Goal: Task Accomplishment & Management: Complete application form

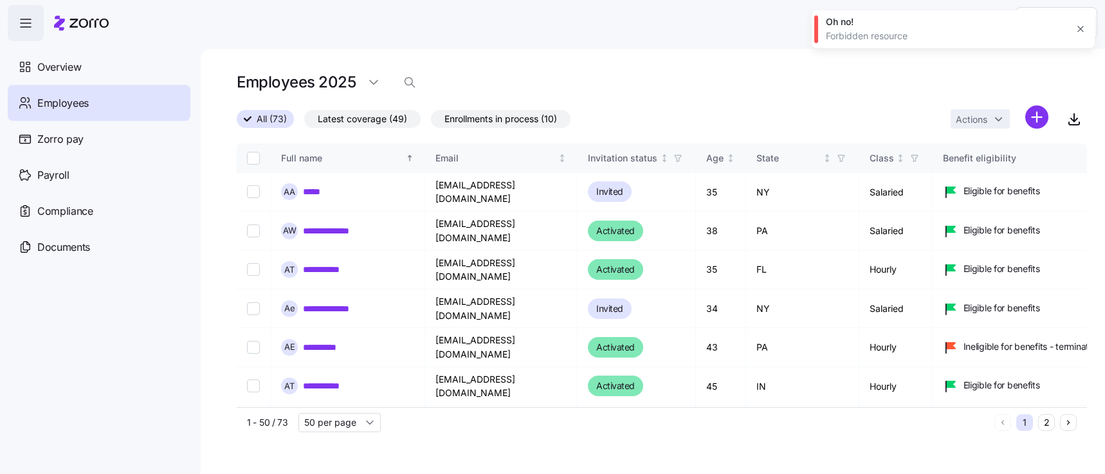
click at [1082, 28] on icon "button" at bounding box center [1080, 29] width 10 height 10
click at [1040, 122] on html "**********" at bounding box center [552, 233] width 1105 height 466
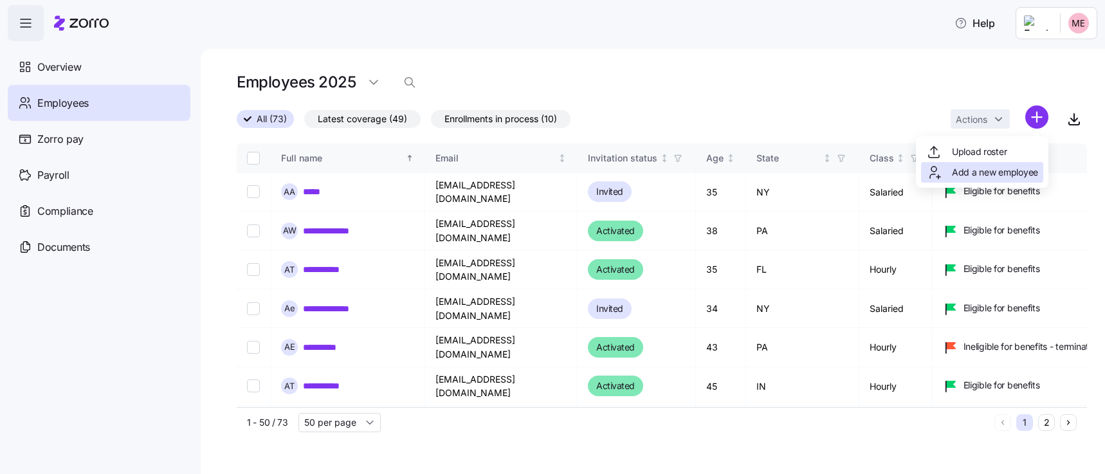
click at [1005, 177] on span "Add a new employee" at bounding box center [995, 172] width 86 height 13
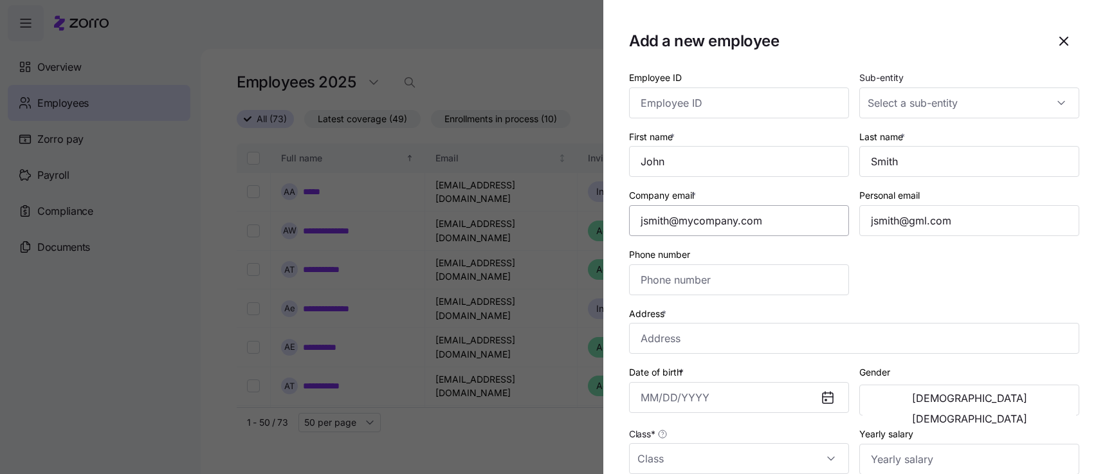
type input "[PHONE_NUMBER]"
type input "$656,665"
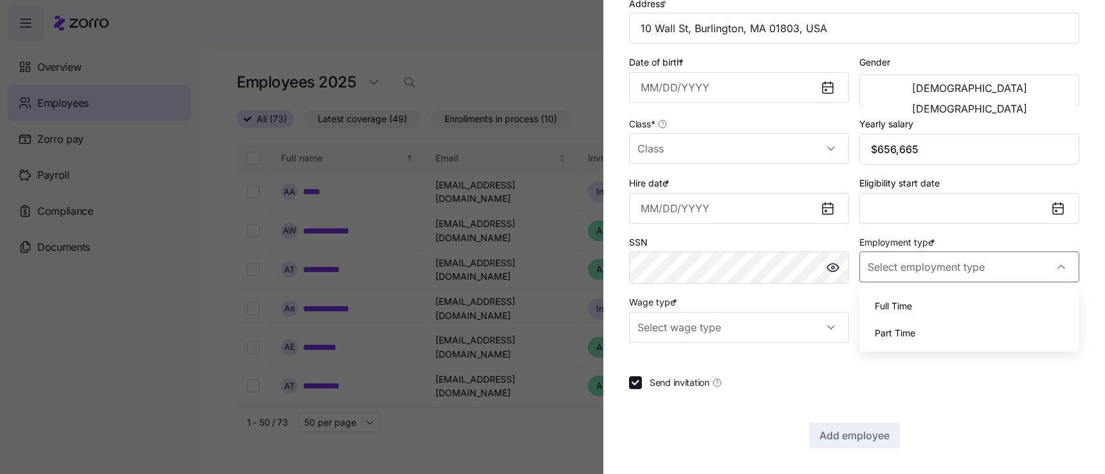
type input "Full Time"
type input "Salary"
checkbox input "false"
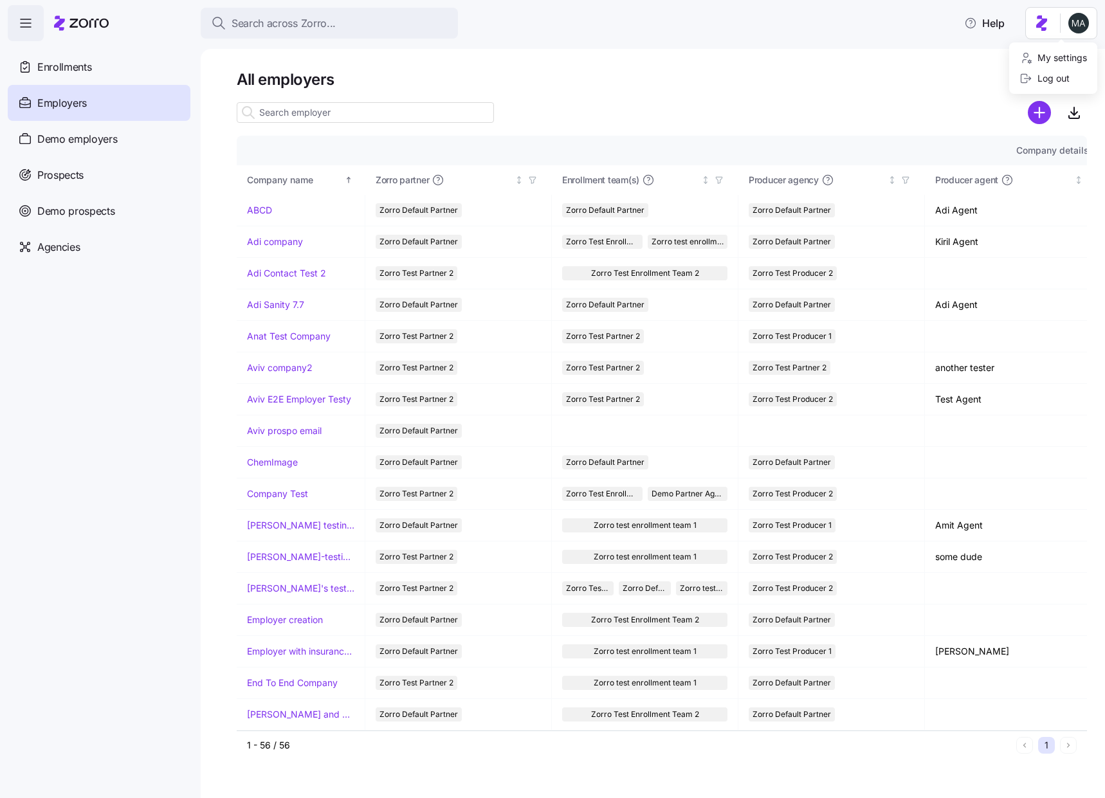
click at [1083, 21] on html "Search across Zorro... Help Enrollments Employers Demo employers Prospects Demo…" at bounding box center [552, 395] width 1105 height 790
click at [1066, 53] on div "My settings" at bounding box center [1053, 58] width 68 height 14
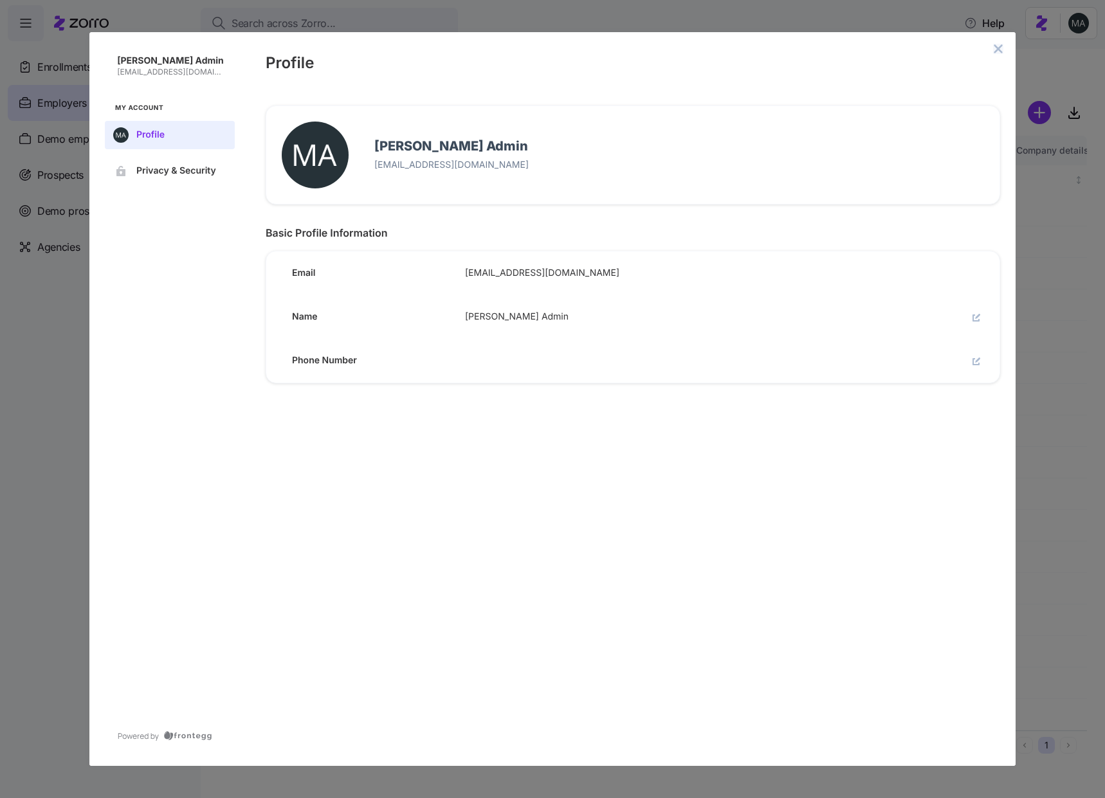
click at [993, 48] on icon "close admin-box" at bounding box center [998, 49] width 10 height 10
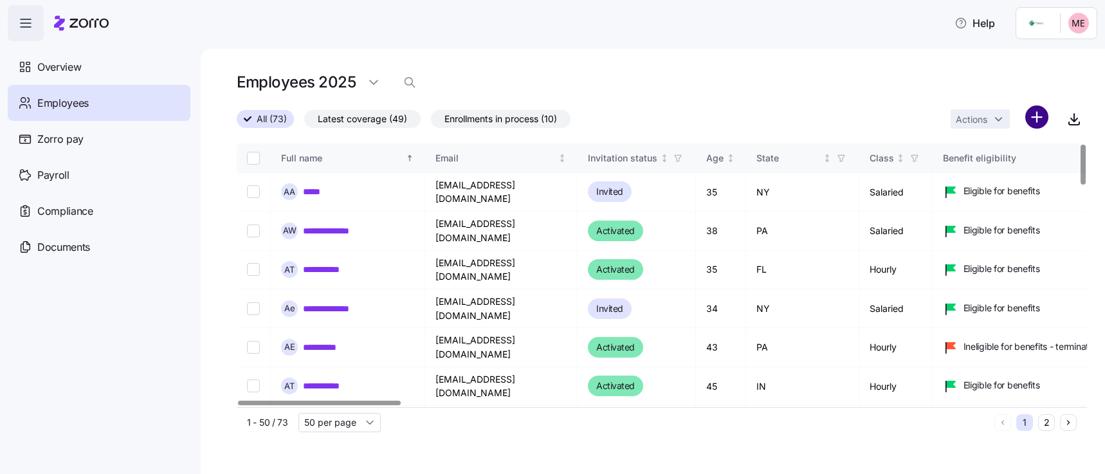
click at [1040, 114] on html "**********" at bounding box center [552, 233] width 1105 height 466
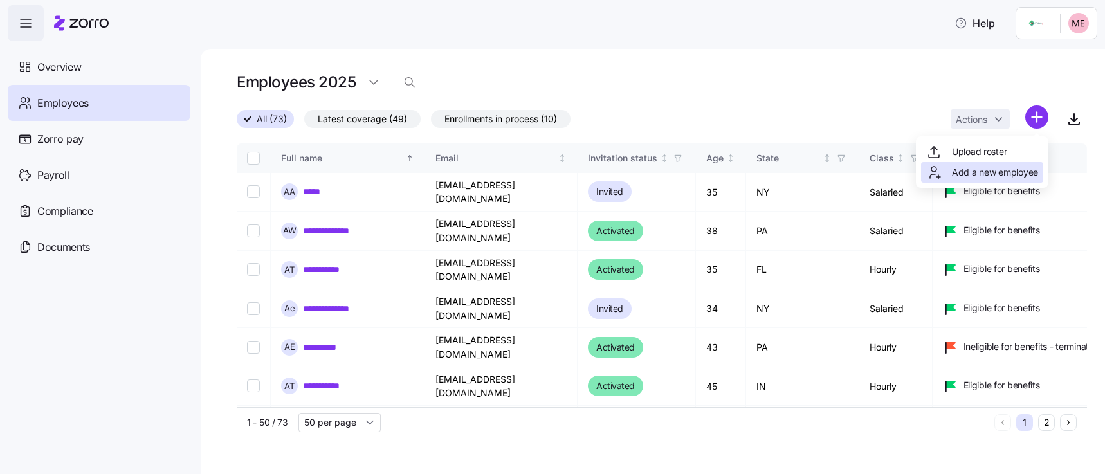
click at [1001, 172] on span "Add a new employee" at bounding box center [995, 172] width 86 height 13
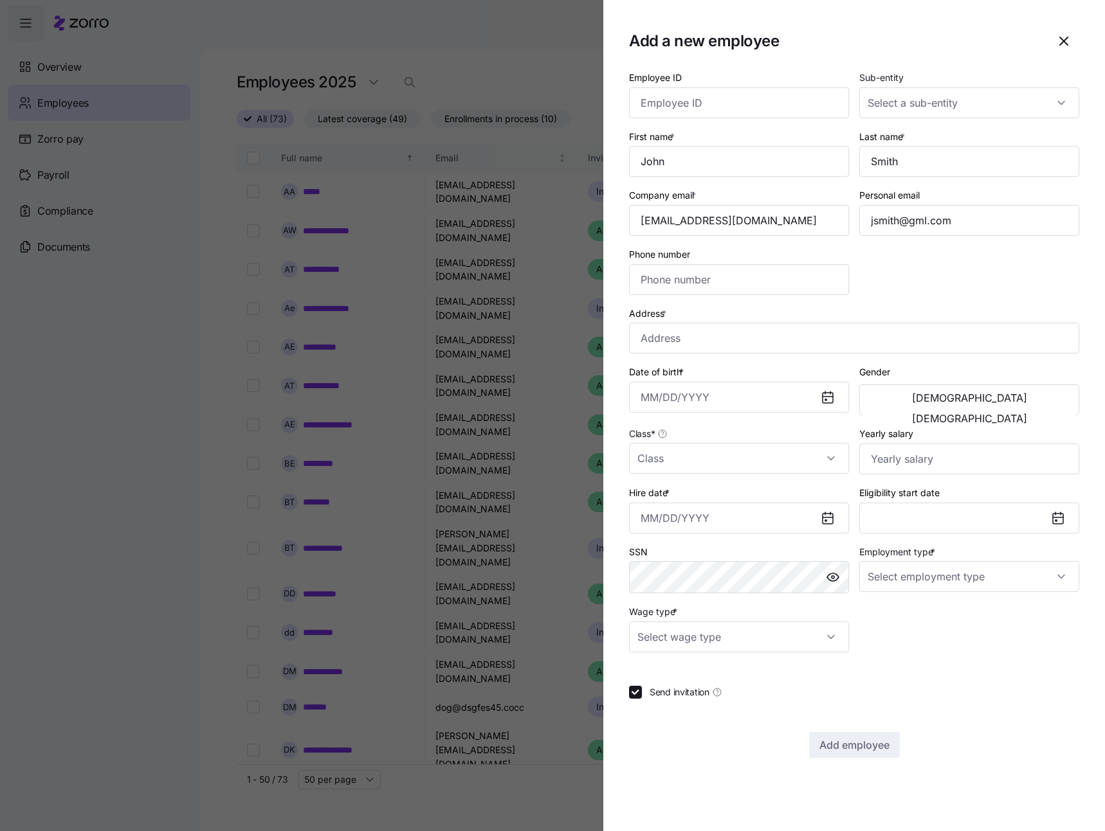
type input "[PHONE_NUMBER]"
type input "$656,665"
type input "Full Time"
type input "Salary"
checkbox input "false"
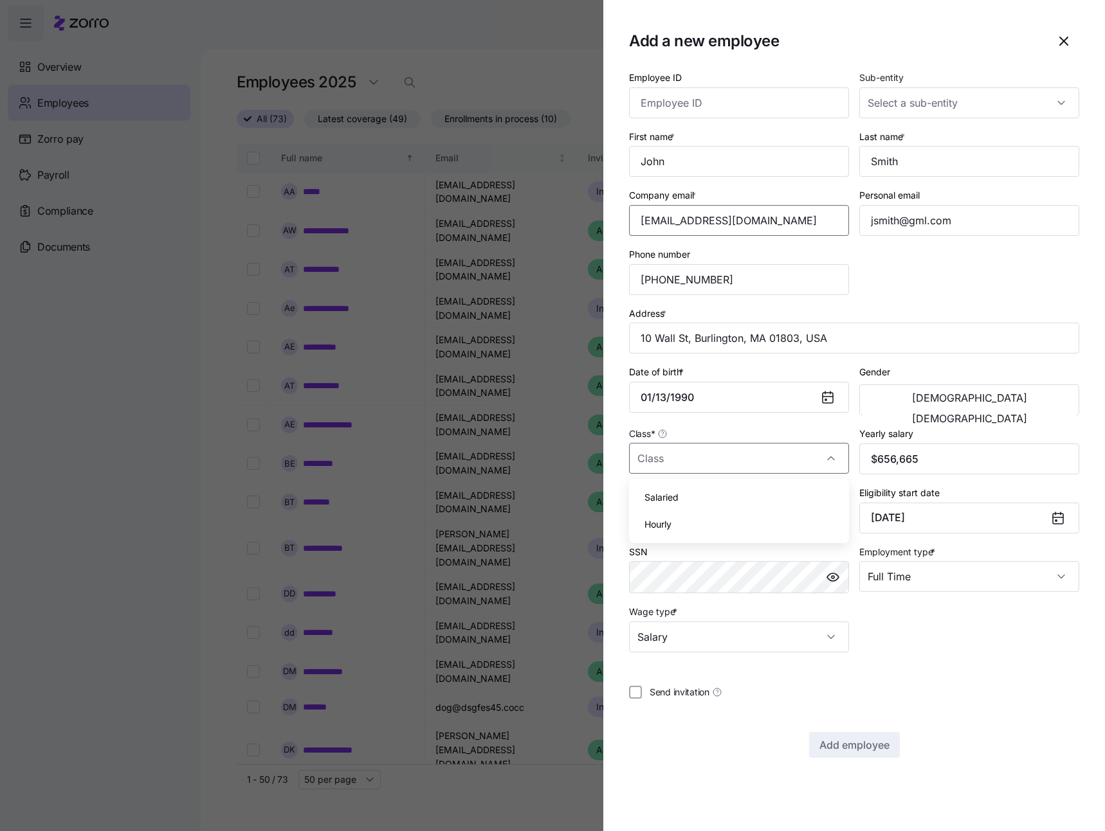
click at [668, 220] on input "Company email *" at bounding box center [739, 220] width 220 height 31
click at [666, 224] on input "Company email *" at bounding box center [739, 220] width 220 height 31
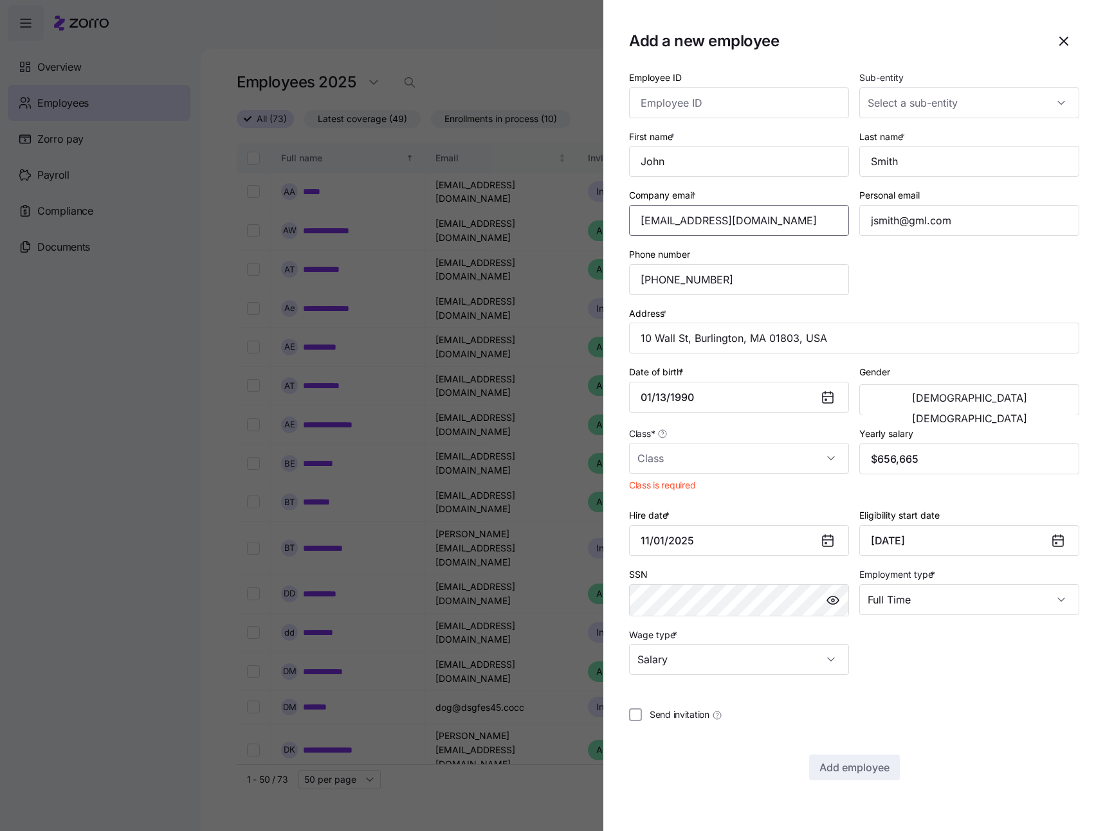
type input "jsmith31@mycompany.com"
click at [867, 473] on div "Employee ID Sub-entity First name * Last name * Company email * jsmith31@mycomp…" at bounding box center [854, 424] width 450 height 711
click at [674, 460] on input "Class *" at bounding box center [739, 458] width 220 height 31
click at [675, 473] on span "Salaried" at bounding box center [661, 498] width 34 height 14
type input "Salaried"
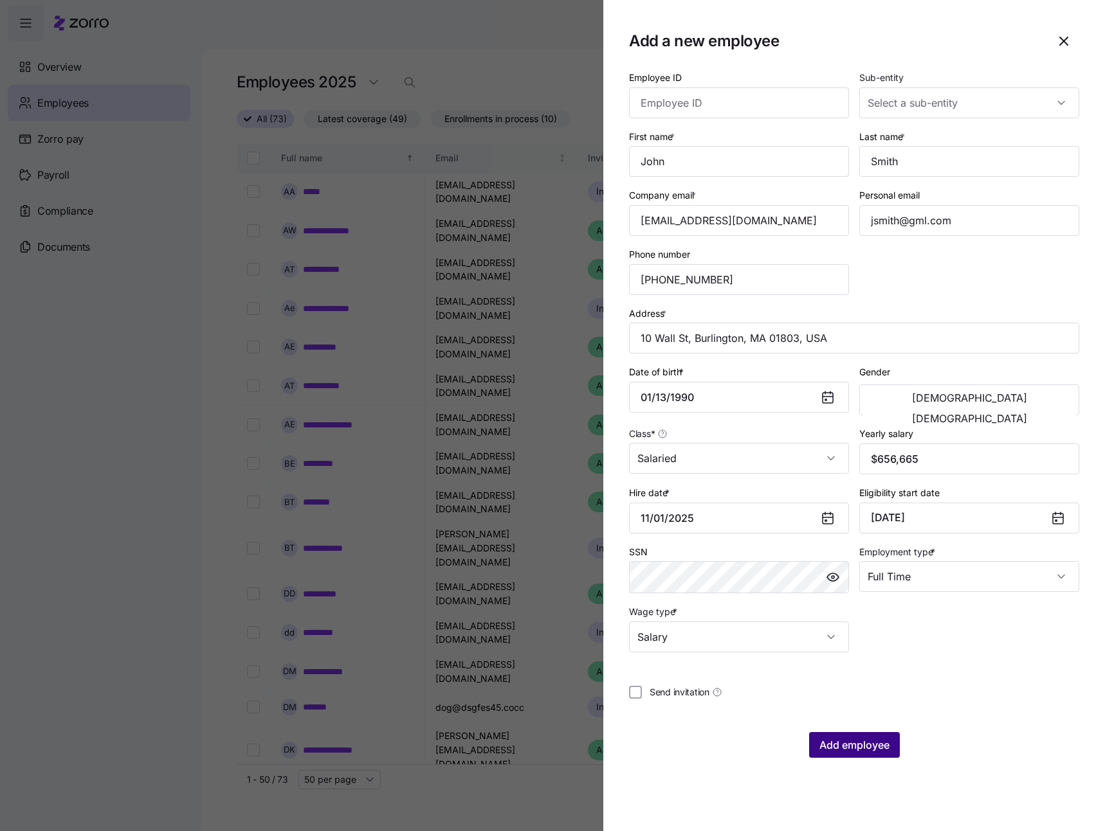
click at [873, 473] on span "Add employee" at bounding box center [854, 745] width 70 height 15
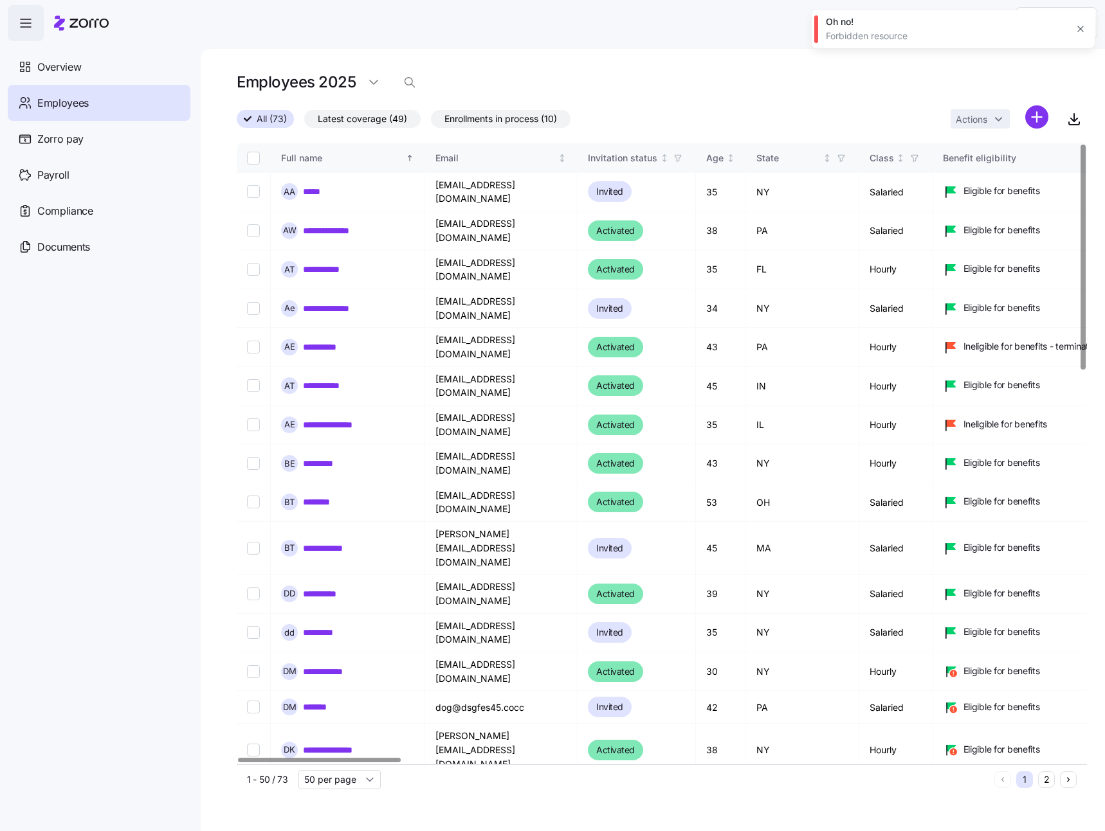
click at [874, 39] on div "Forbidden resource" at bounding box center [946, 36] width 240 height 13
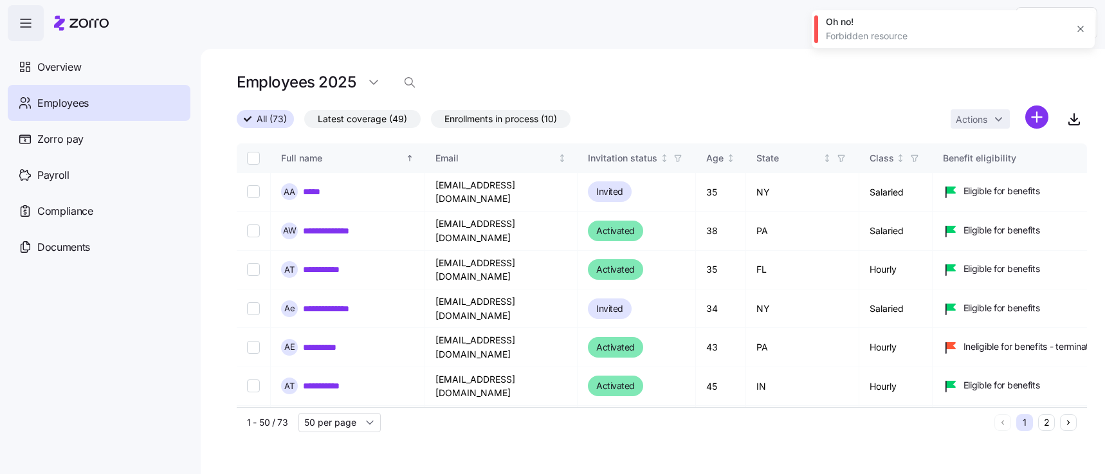
click at [1077, 30] on icon "button" at bounding box center [1080, 29] width 10 height 10
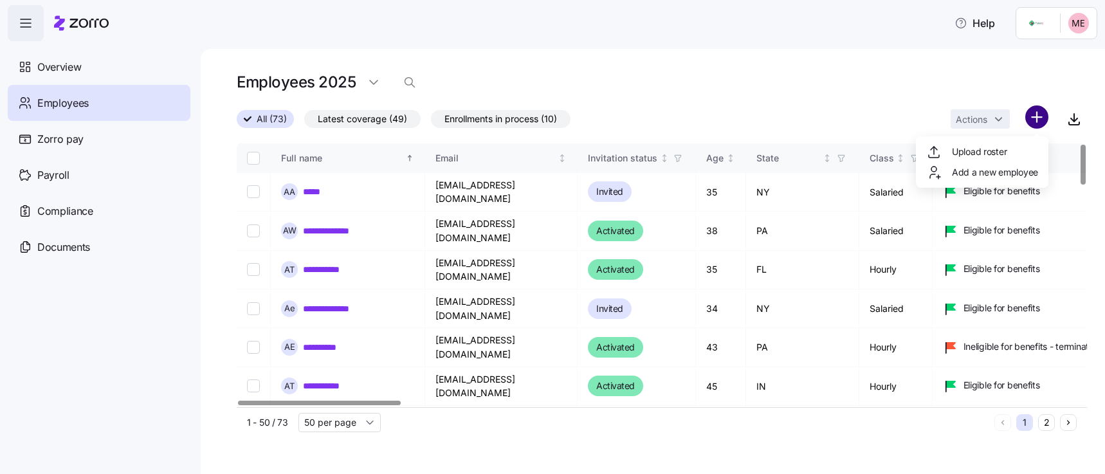
click at [1040, 115] on html "**********" at bounding box center [552, 233] width 1105 height 466
click at [158, 52] on html "**********" at bounding box center [552, 233] width 1105 height 466
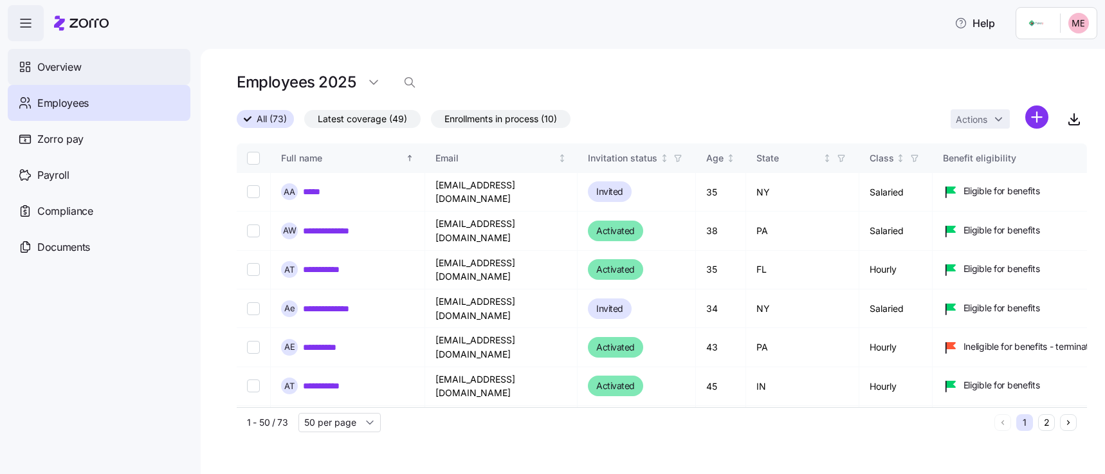
click at [118, 57] on div "Overview" at bounding box center [99, 67] width 183 height 36
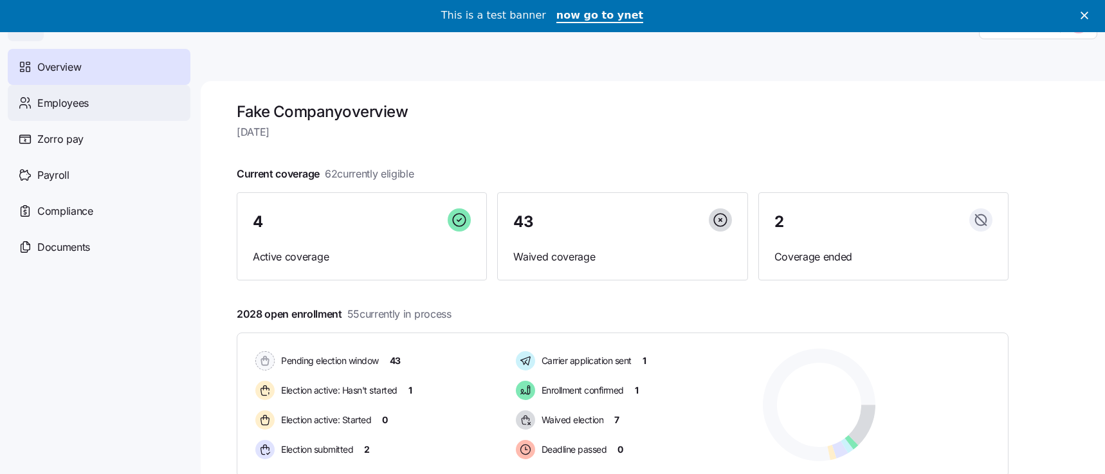
click at [72, 106] on span "Employees" at bounding box center [62, 103] width 51 height 16
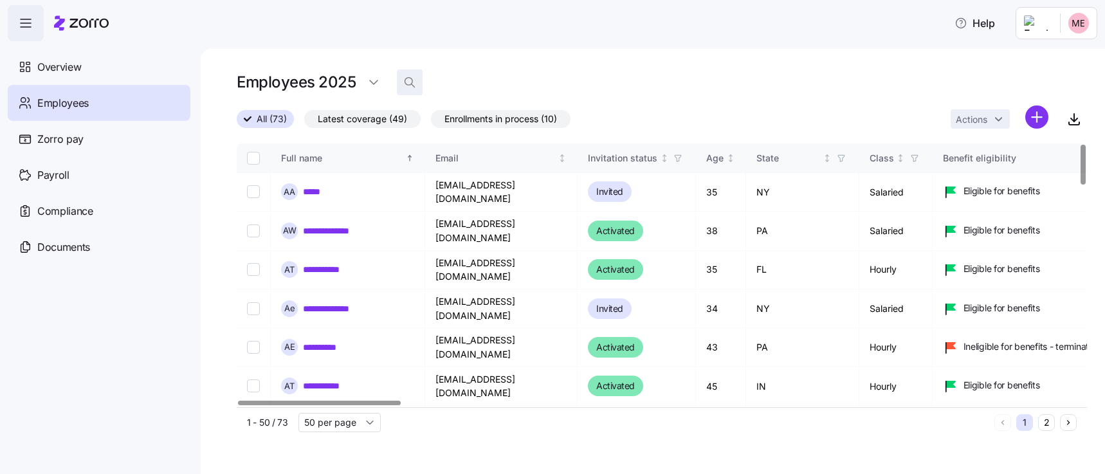
click at [404, 84] on icon "button" at bounding box center [409, 82] width 13 height 13
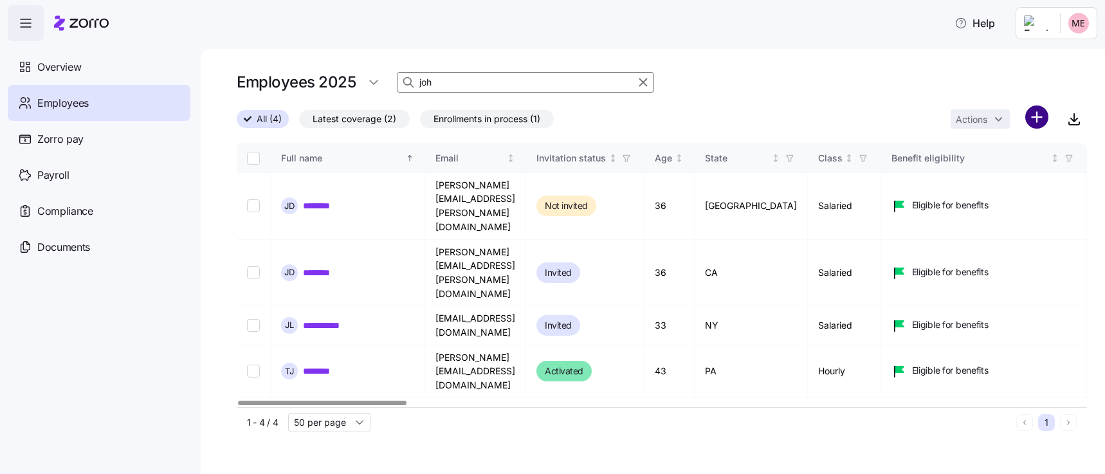
type input "joh"
click at [1038, 111] on html "Help Overview Employees Zorro pay Payroll Compliance Documents Employees 2025 j…" at bounding box center [552, 233] width 1105 height 466
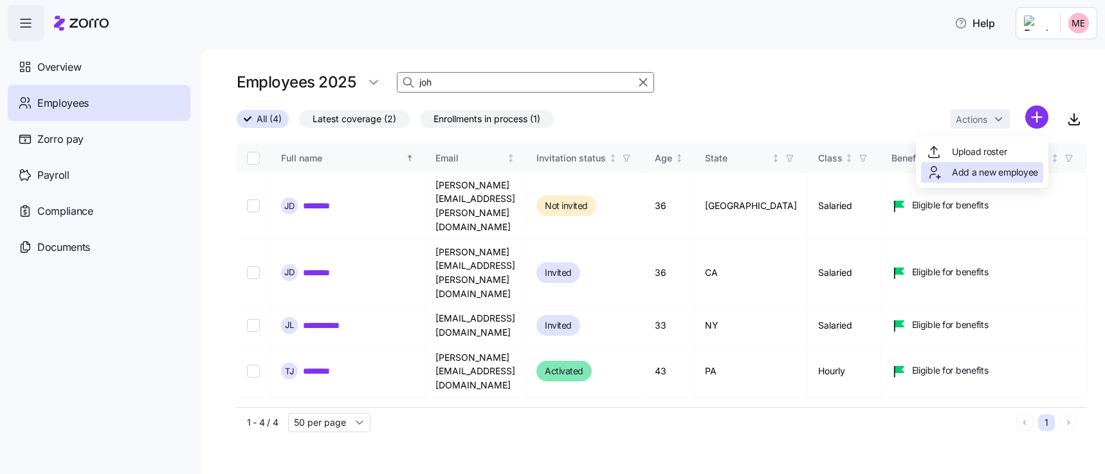
click at [1017, 168] on span "Add a new employee" at bounding box center [995, 172] width 86 height 13
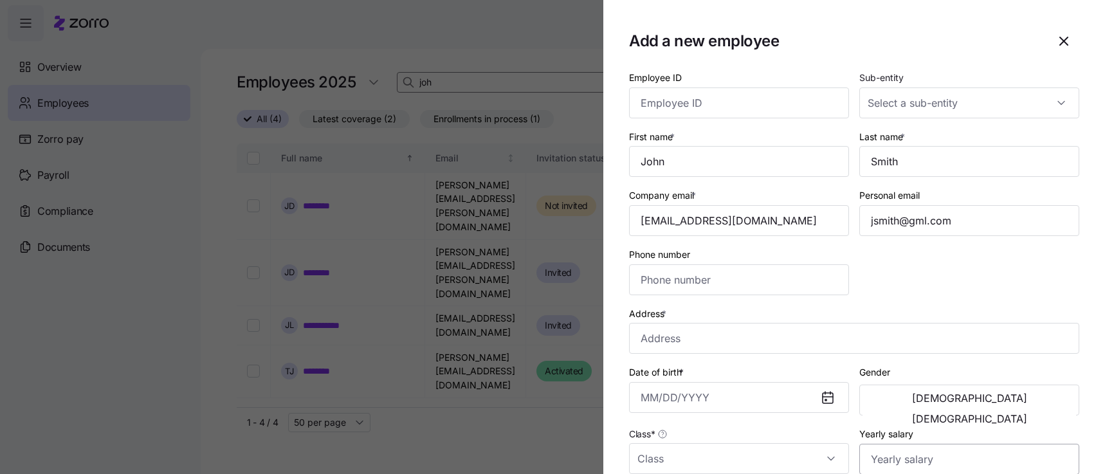
type input "[PHONE_NUMBER]"
type input "$656,665"
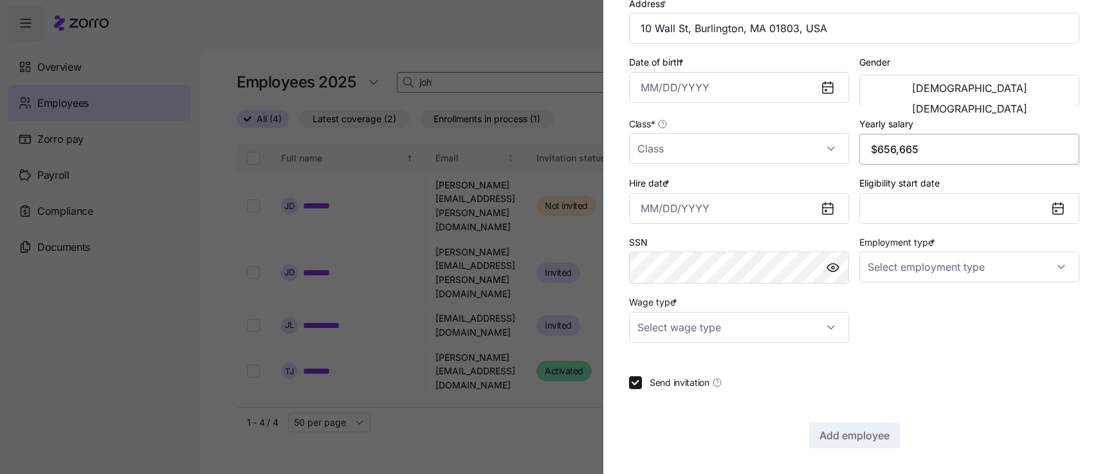
type input "Full Time"
type input "Salary"
checkbox input "false"
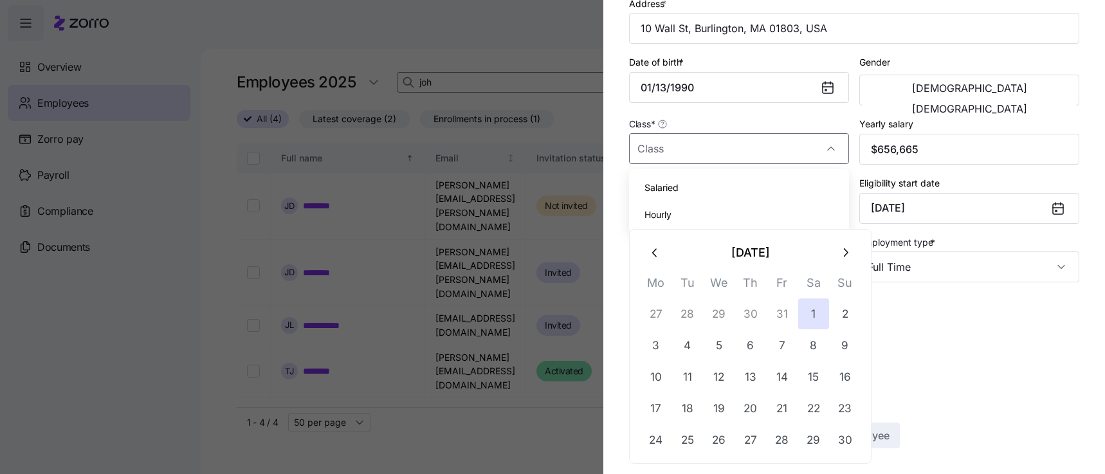
click at [673, 123] on div "Class *" at bounding box center [739, 140] width 220 height 48
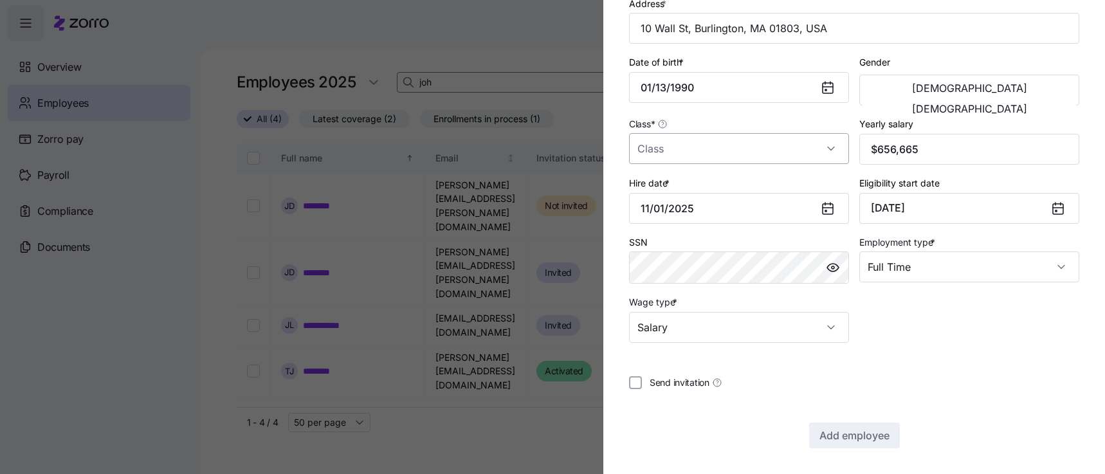
click at [673, 136] on input "Class *" at bounding box center [739, 148] width 220 height 31
click at [672, 192] on span "Salaried" at bounding box center [661, 188] width 34 height 14
type input "Salaried"
click at [867, 439] on span "Add employee" at bounding box center [854, 435] width 70 height 15
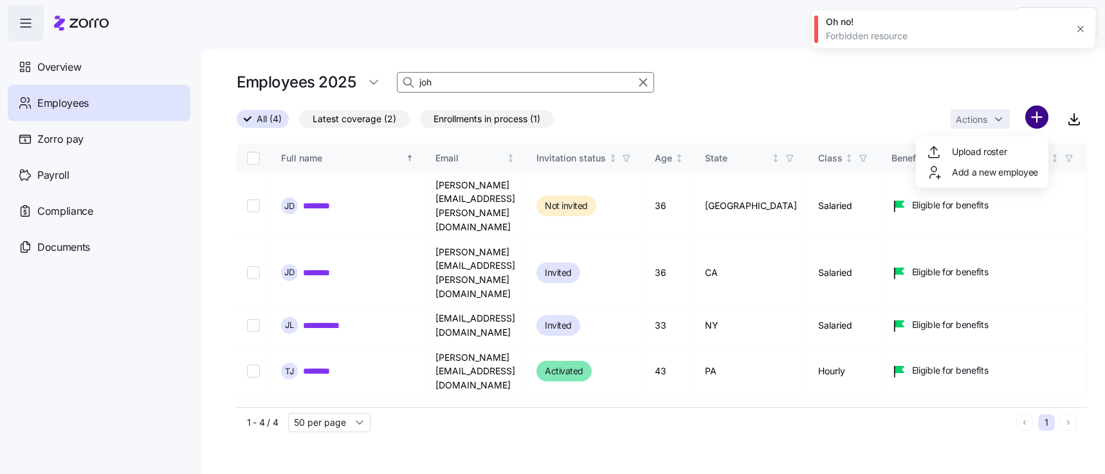
click at [1028, 118] on html "Help Overview Employees Zorro pay Payroll Compliance Documents Employees 2025 j…" at bounding box center [552, 233] width 1105 height 466
click at [1011, 167] on span "Add a new employee" at bounding box center [995, 172] width 86 height 13
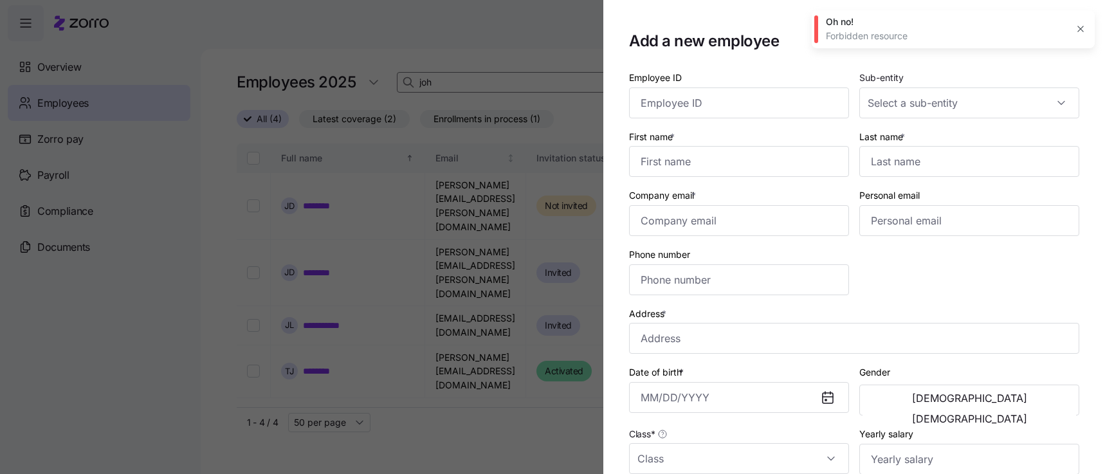
click at [1082, 32] on icon "button" at bounding box center [1080, 29] width 10 height 10
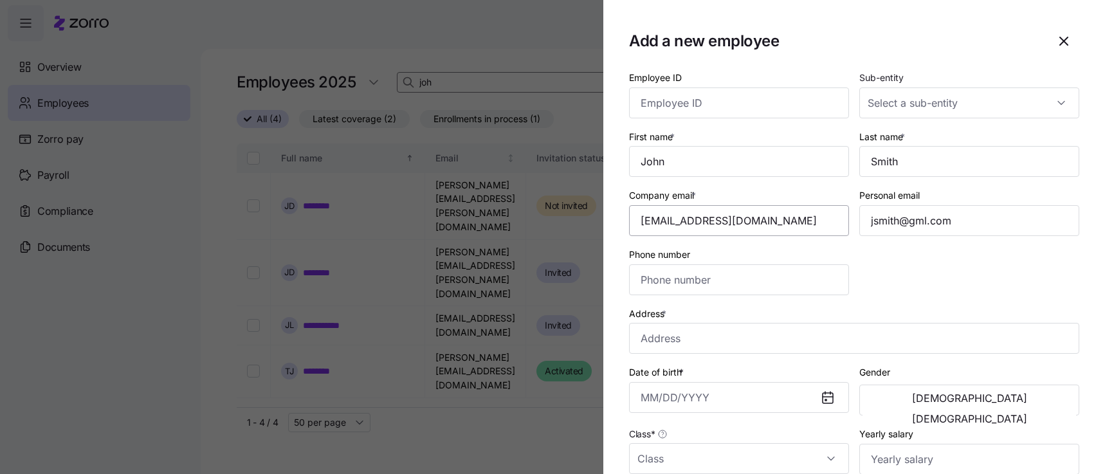
type input "[PHONE_NUMBER]"
type input "$656,665"
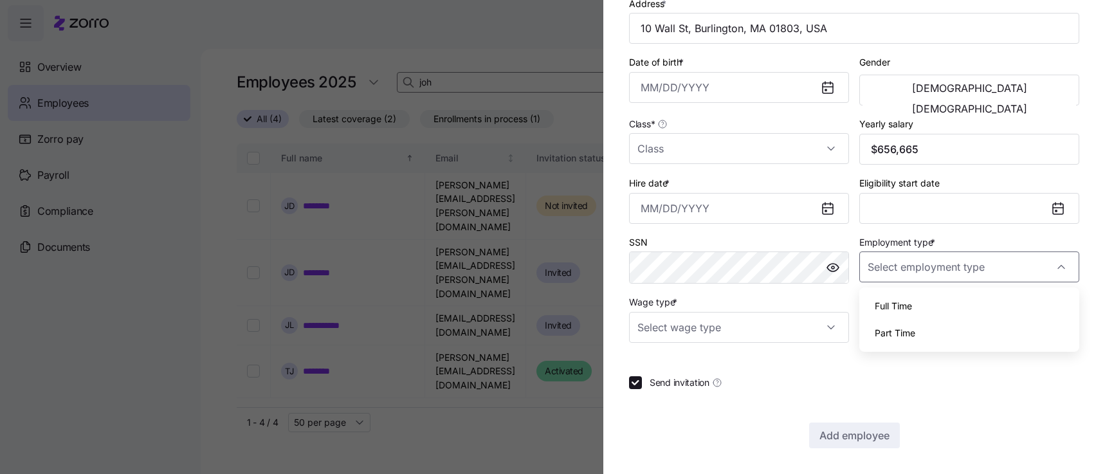
type input "Full Time"
type input "Salary"
checkbox input "false"
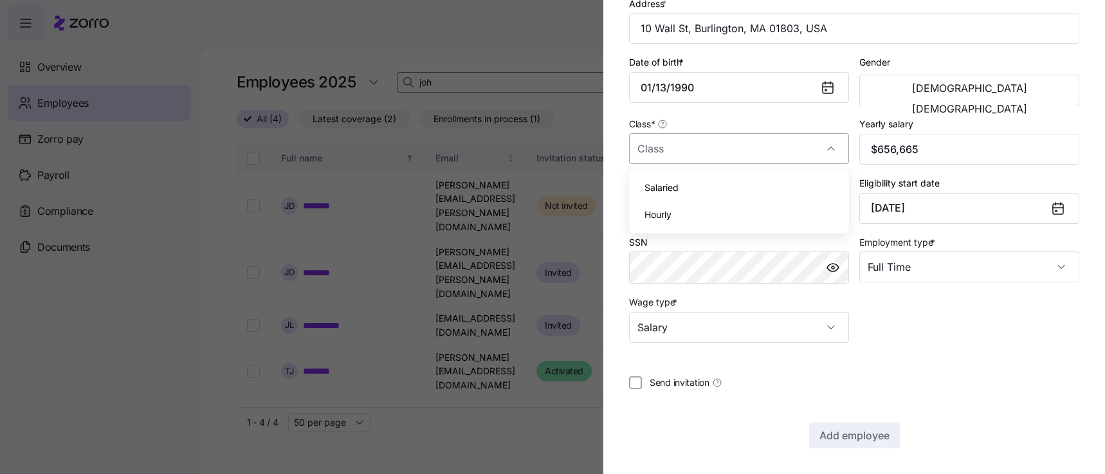
click at [698, 150] on input "Class *" at bounding box center [739, 148] width 220 height 31
click at [697, 150] on input "Class *" at bounding box center [739, 148] width 220 height 31
click at [673, 195] on div "Salaried" at bounding box center [739, 187] width 210 height 27
type input "Salaried"
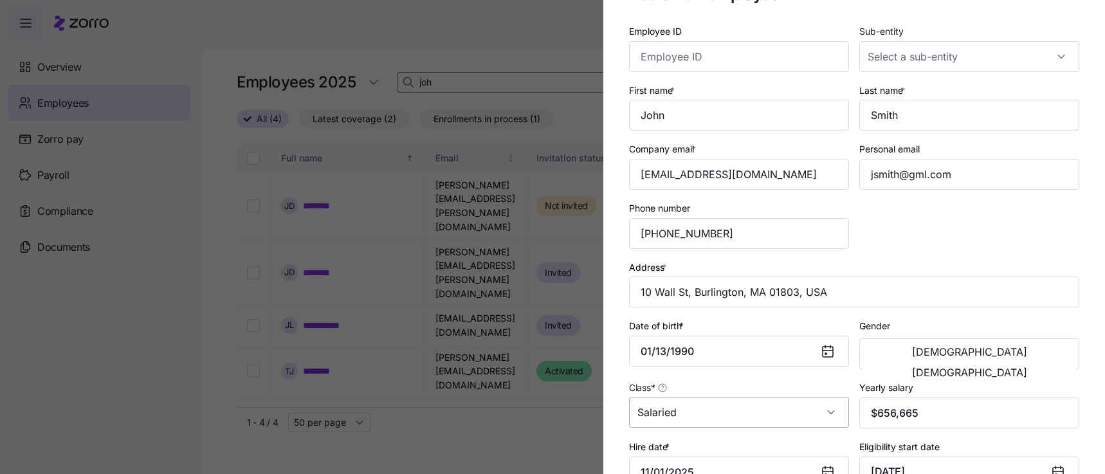
scroll to position [0, 0]
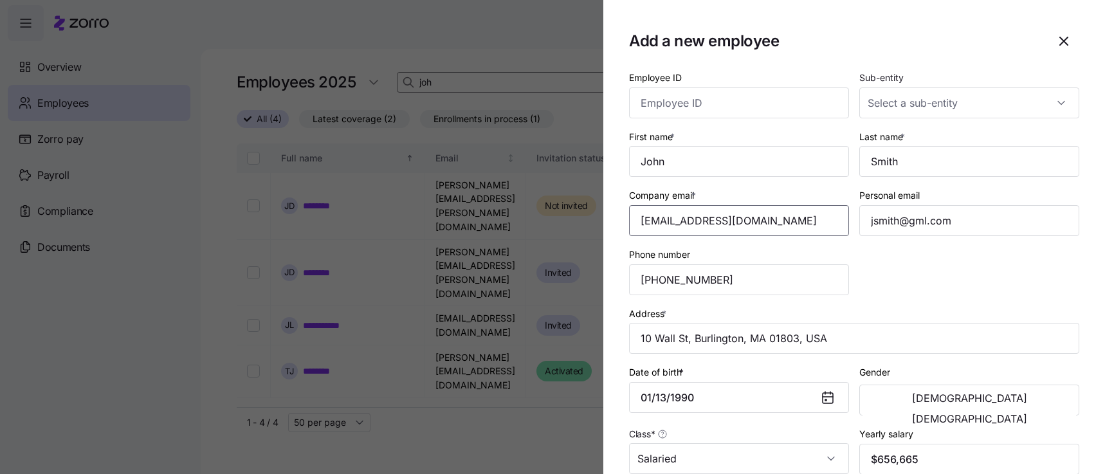
click at [666, 219] on input "Company email *" at bounding box center [739, 220] width 220 height 31
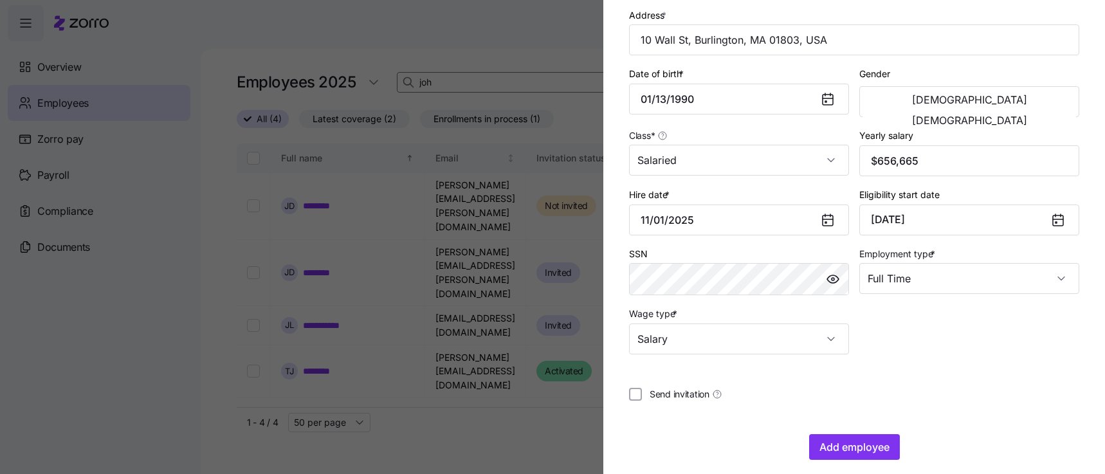
scroll to position [310, 0]
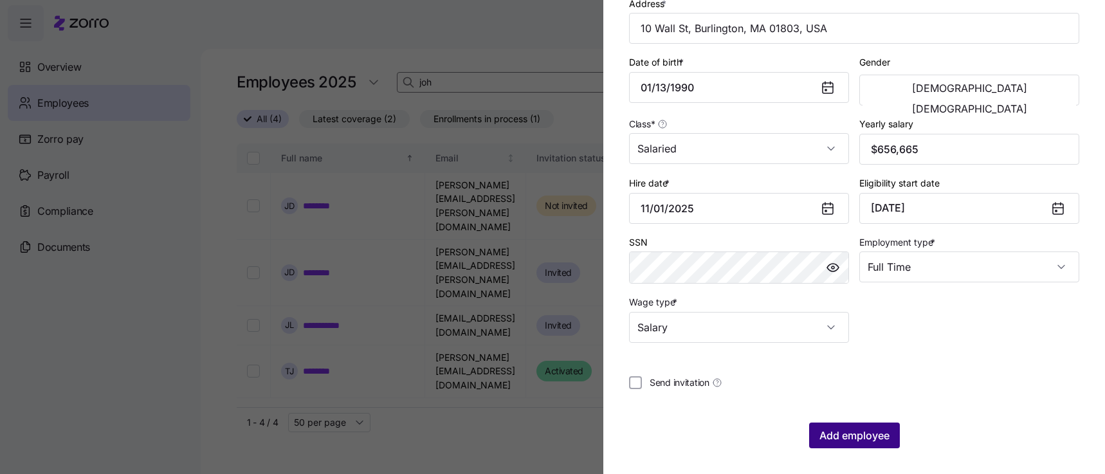
type input "jsmith321@mycompany.com"
click at [856, 431] on span "Add employee" at bounding box center [854, 435] width 70 height 15
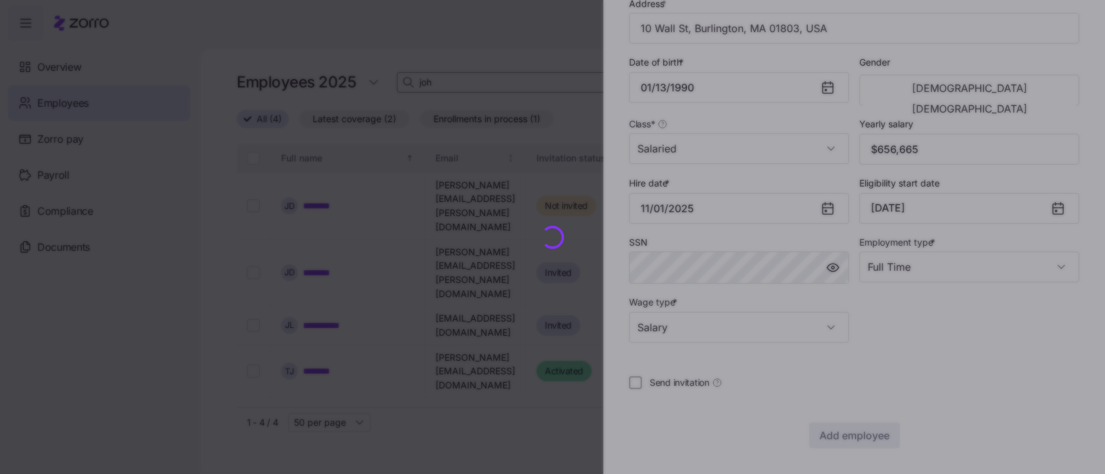
click at [856, 431] on div at bounding box center [552, 237] width 1105 height 474
